Goal: Find contact information: Find contact information

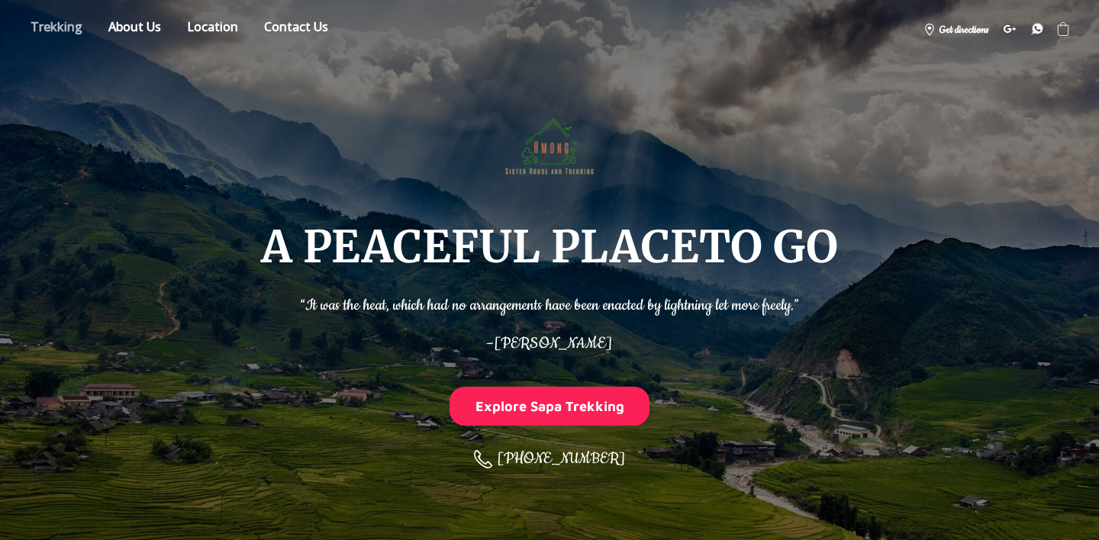
click at [72, 36] on link "Store" at bounding box center [56, 29] width 75 height 27
click at [124, 31] on link "About" at bounding box center [135, 29] width 76 height 27
click at [304, 31] on link "Contact us" at bounding box center [296, 29] width 87 height 27
click at [218, 31] on link "Location" at bounding box center [213, 29] width 74 height 27
click at [152, 30] on link "About" at bounding box center [135, 29] width 76 height 27
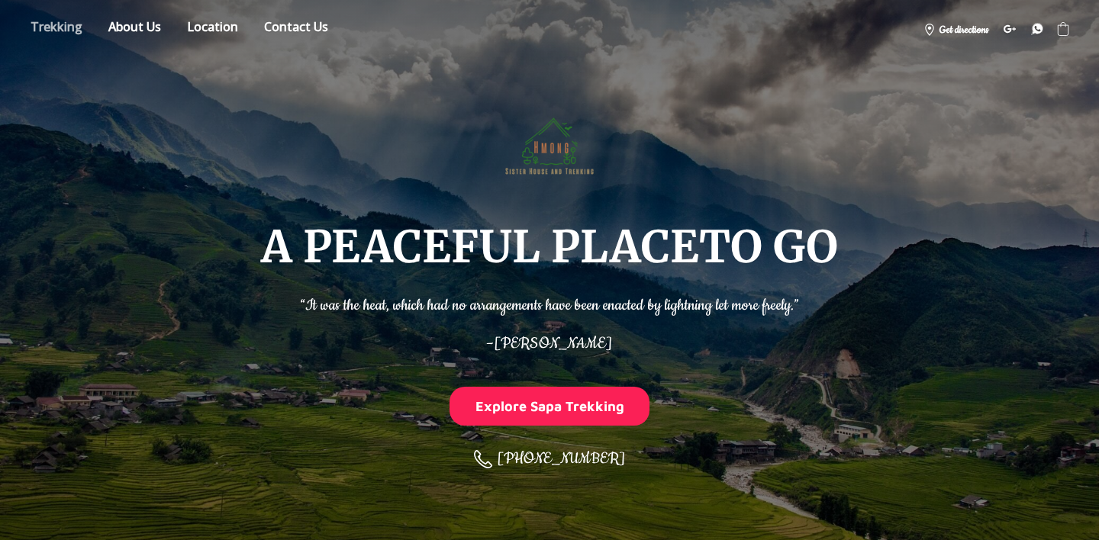
click at [36, 27] on link "Store" at bounding box center [56, 29] width 75 height 27
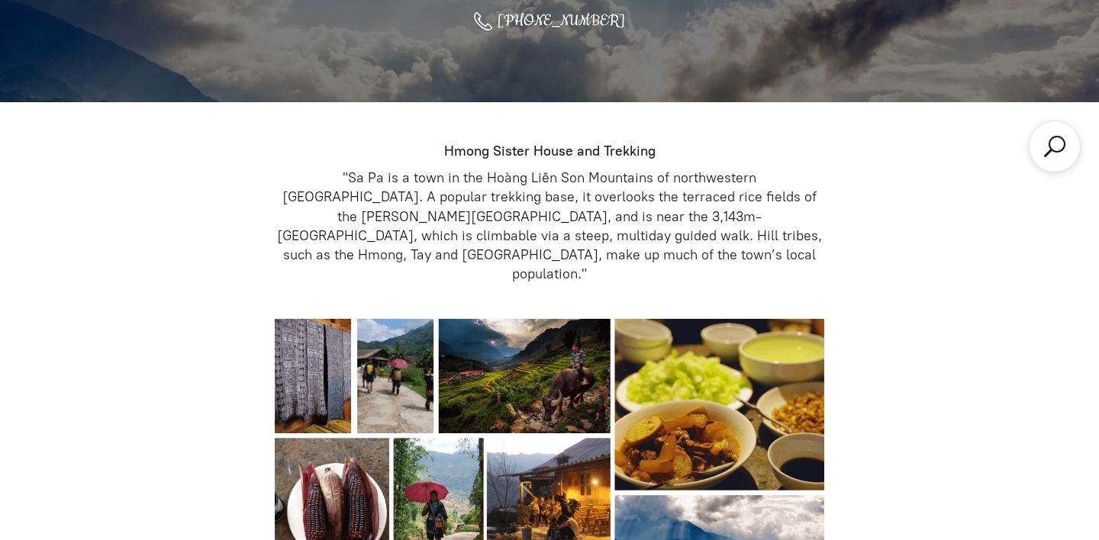
scroll to position [540, 0]
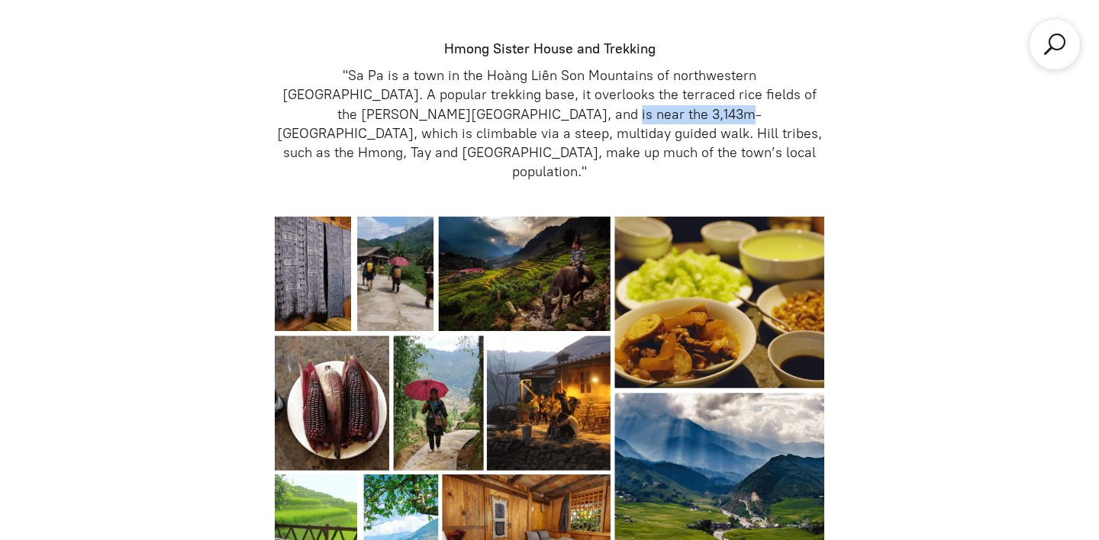
drag, startPoint x: 390, startPoint y: 118, endPoint x: 512, endPoint y: 118, distance: 122.1
type textarea "Phang Xi Pang peak"
click at [512, 118] on p ""Sa Pa is a town in the Hoàng Liên Son Mountains of northwestern [GEOGRAPHIC_DA…" at bounding box center [550, 123] width 550 height 115
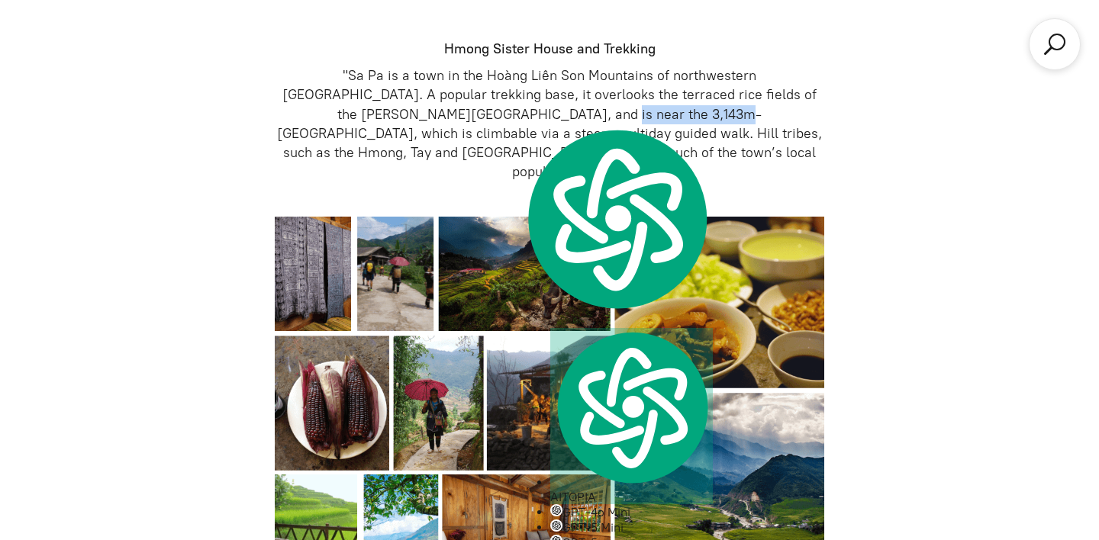
copy p "Phang Xi Pang peak"
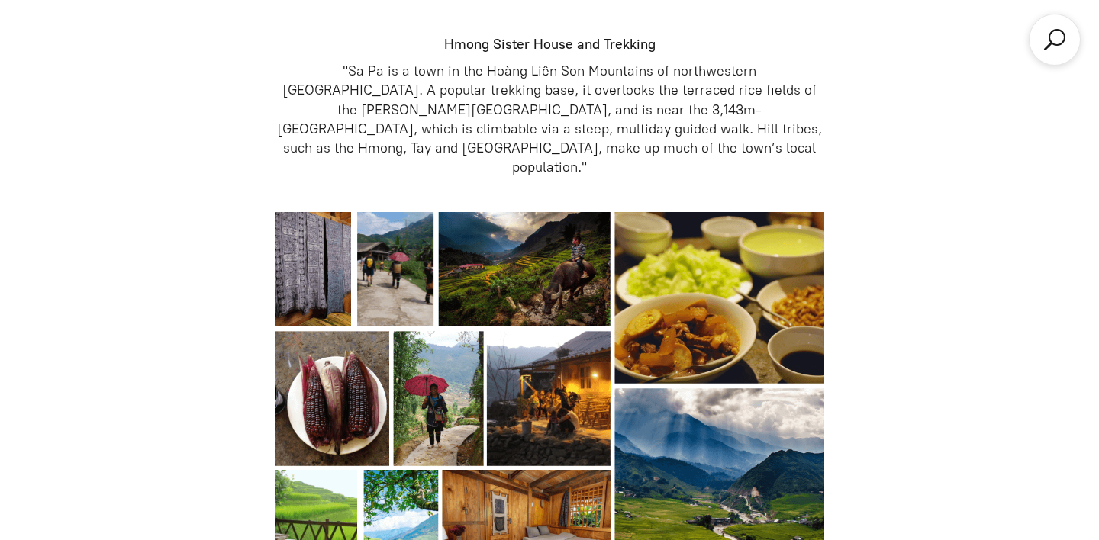
scroll to position [0, 0]
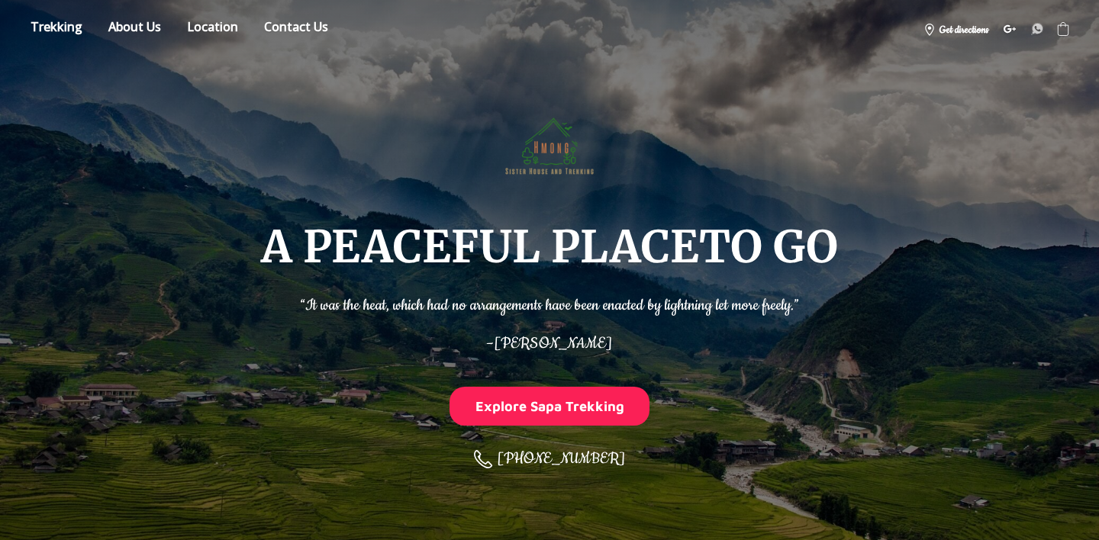
click at [1038, 29] on icon at bounding box center [1037, 29] width 11 height 11
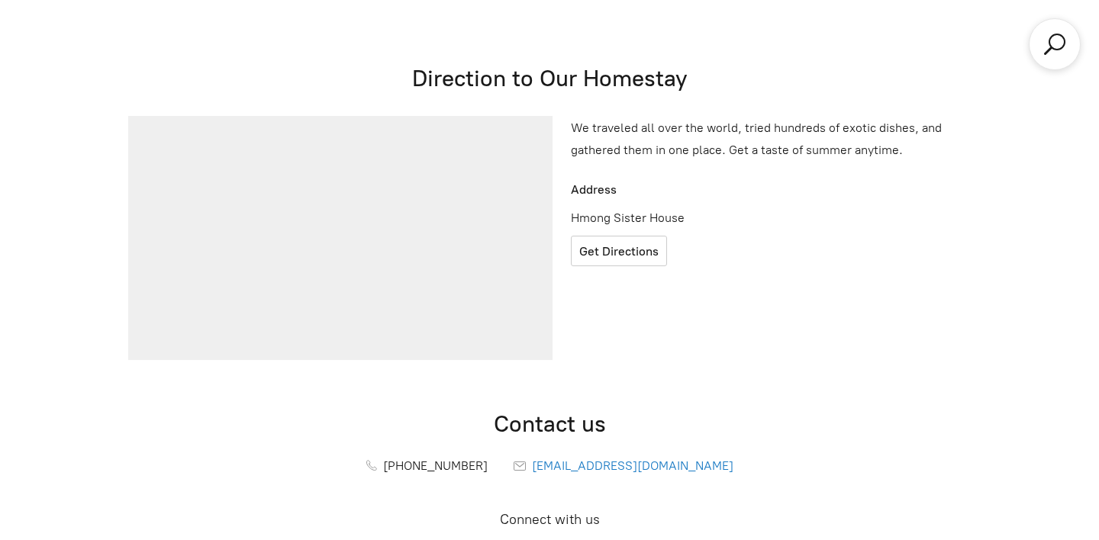
drag, startPoint x: 680, startPoint y: 379, endPoint x: 576, endPoint y: 379, distance: 103.8
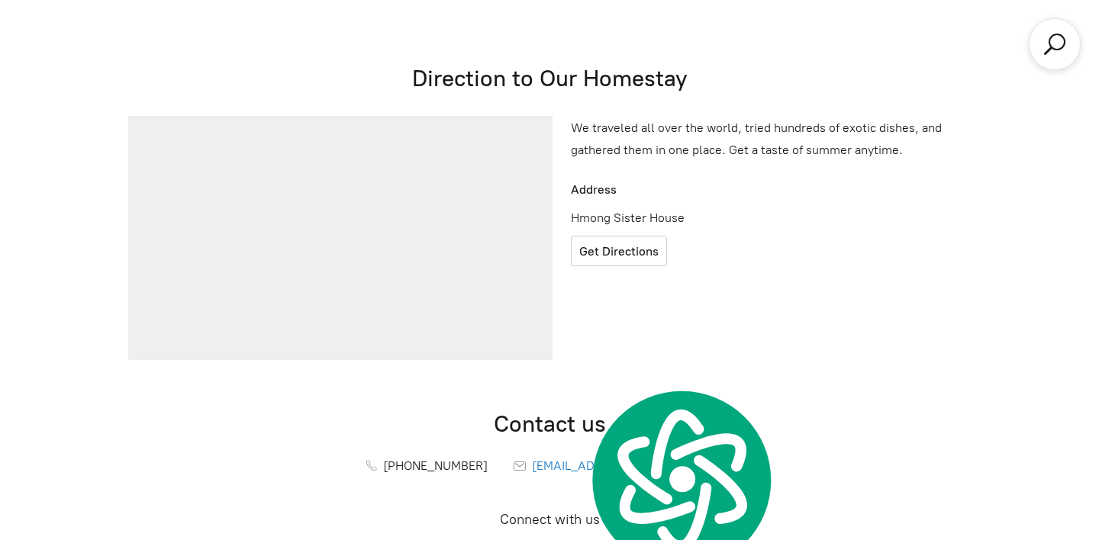
copy span "[PHONE_NUMBER]"
click at [752, 409] on h2 "Contact us" at bounding box center [549, 424] width 855 height 30
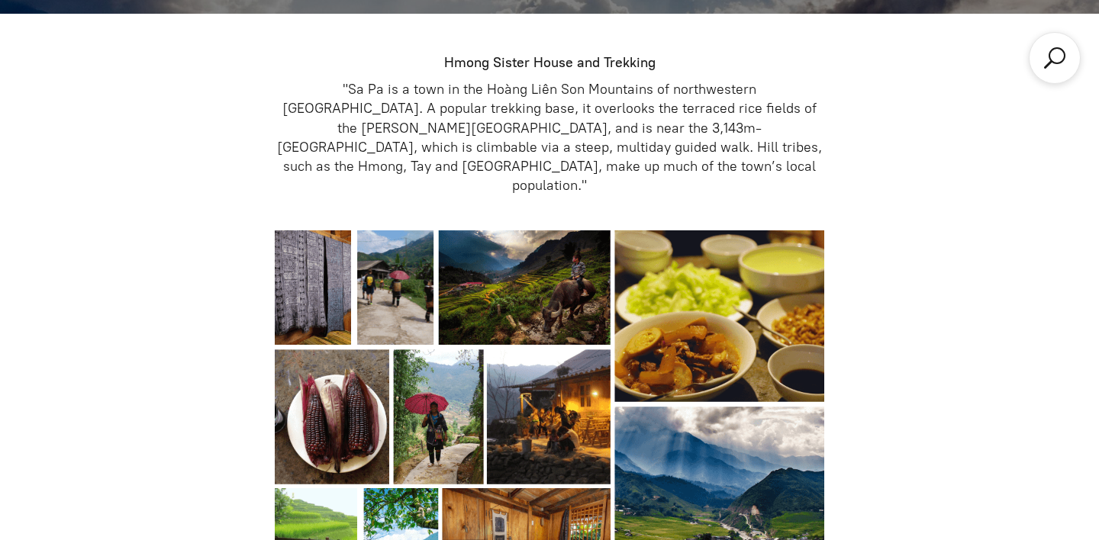
scroll to position [0, 0]
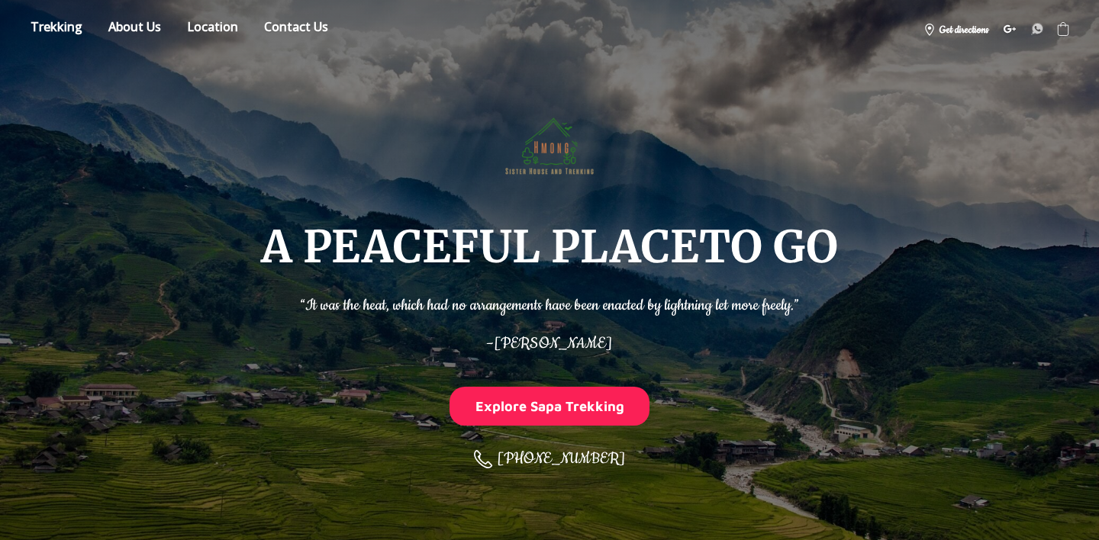
click at [1034, 28] on icon at bounding box center [1037, 29] width 11 height 11
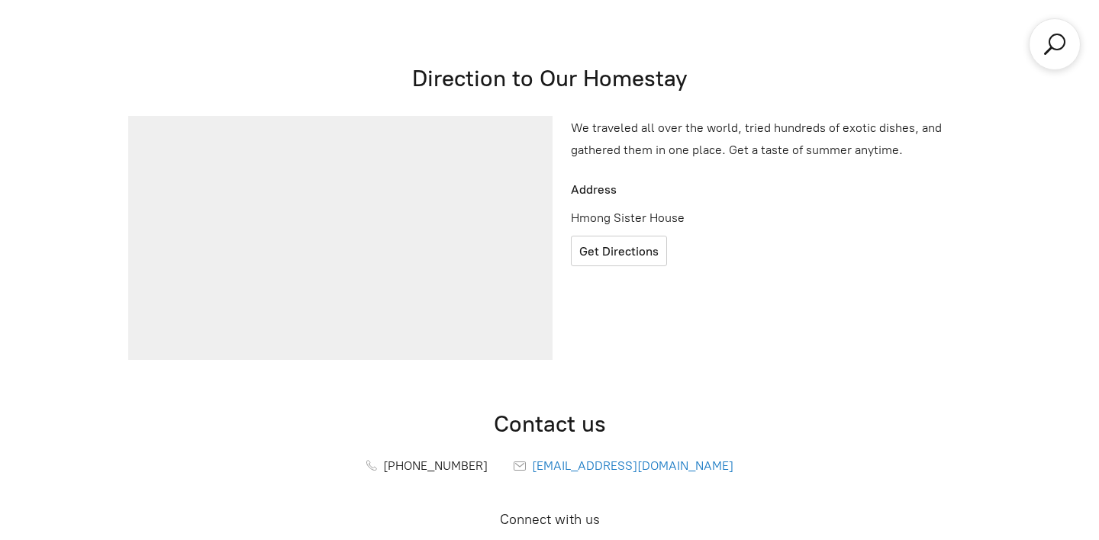
drag, startPoint x: 582, startPoint y: 376, endPoint x: 700, endPoint y: 375, distance: 117.5
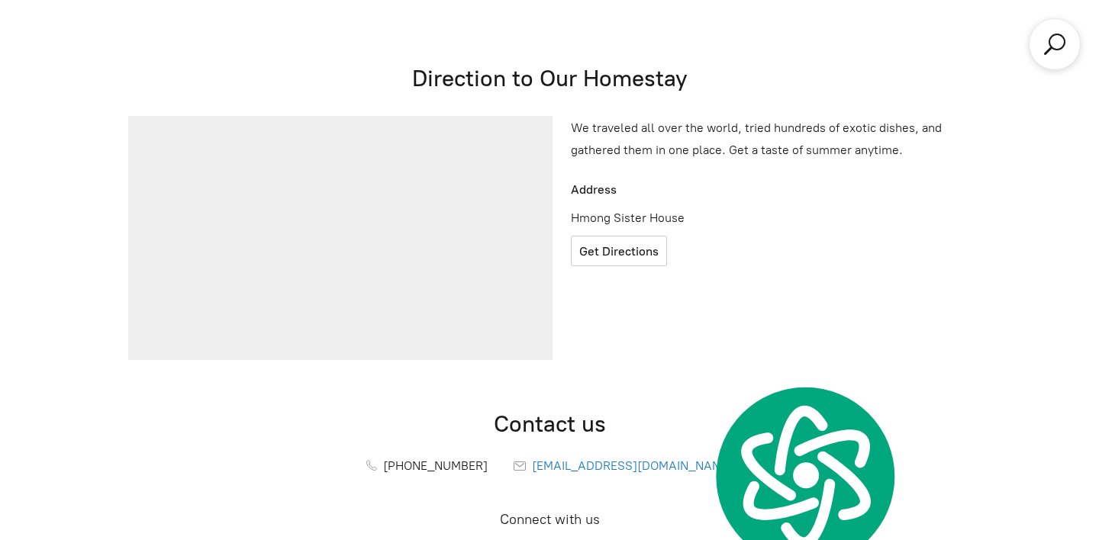
copy span "[PHONE_NUMBER]"
